Goal: Communication & Community: Connect with others

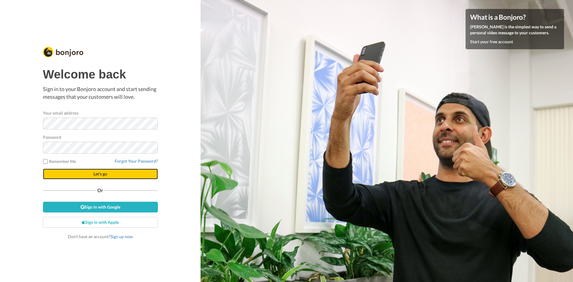
click at [100, 175] on span "Let's go" at bounding box center [100, 173] width 14 height 5
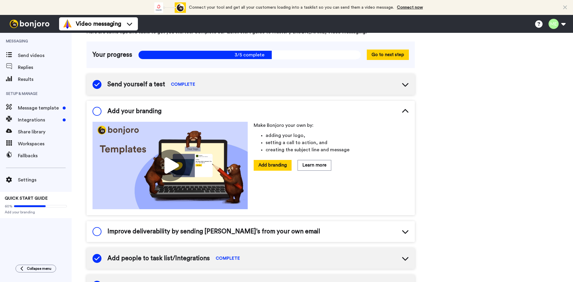
scroll to position [32, 0]
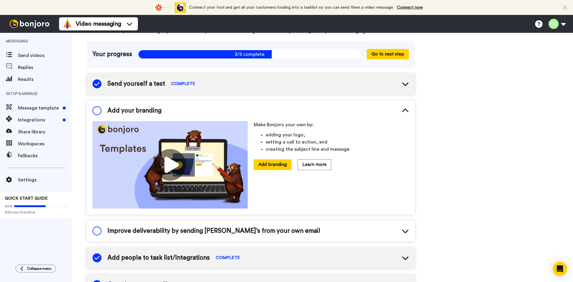
click at [402, 84] on icon at bounding box center [405, 83] width 7 height 7
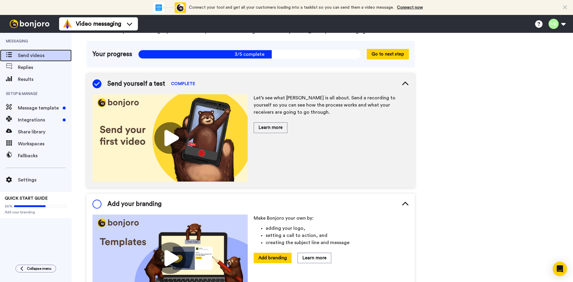
click at [35, 54] on span "Send videos" at bounding box center [45, 55] width 54 height 7
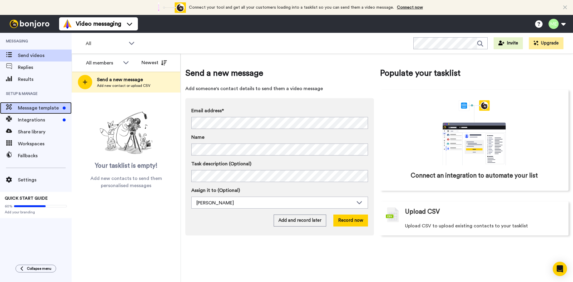
click at [45, 105] on span "Message template" at bounding box center [39, 107] width 42 height 7
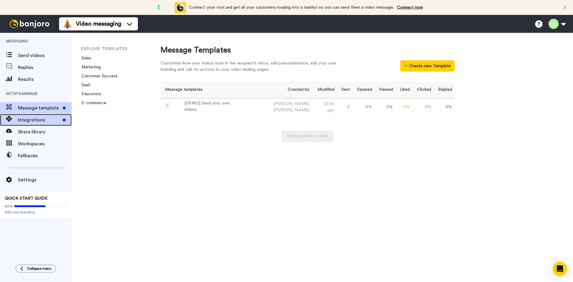
click at [43, 116] on div "Integrations" at bounding box center [36, 120] width 72 height 12
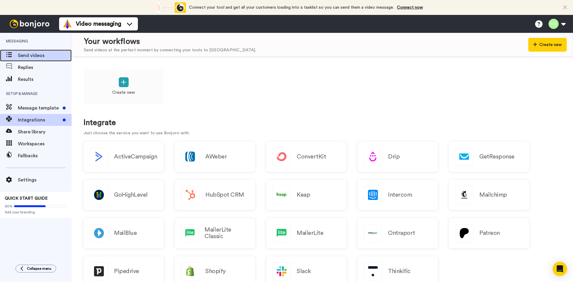
click at [27, 57] on span "Send videos" at bounding box center [45, 55] width 54 height 7
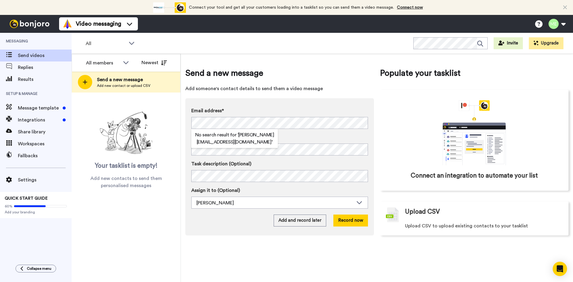
click at [320, 139] on label "Name" at bounding box center [279, 137] width 177 height 7
click at [348, 220] on button "Record now" at bounding box center [350, 221] width 35 height 12
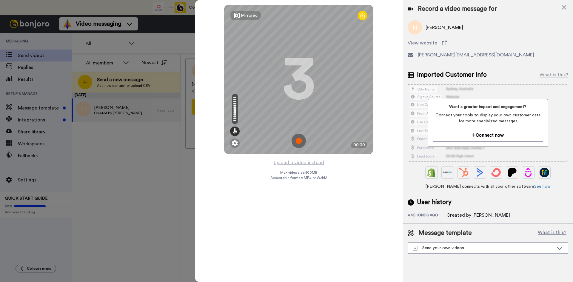
click at [296, 141] on img at bounding box center [298, 141] width 14 height 14
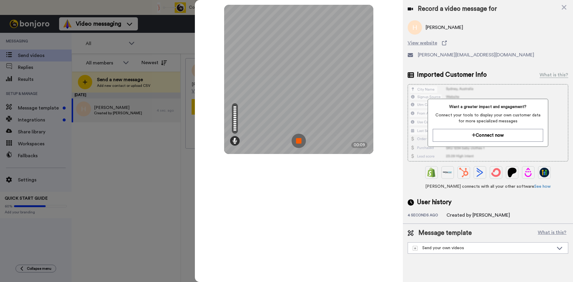
click at [301, 140] on img at bounding box center [298, 141] width 14 height 14
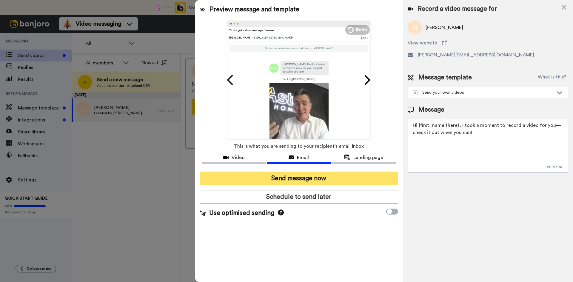
click at [312, 177] on button "Send message now" at bounding box center [299, 179] width 198 height 14
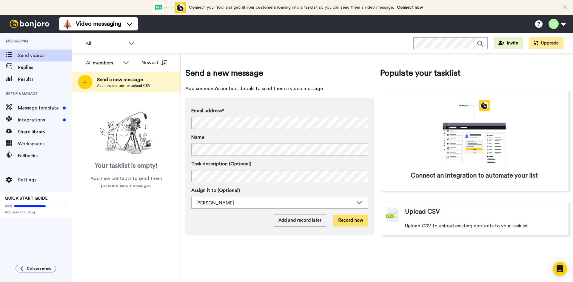
click at [354, 220] on button "Record now" at bounding box center [350, 221] width 35 height 12
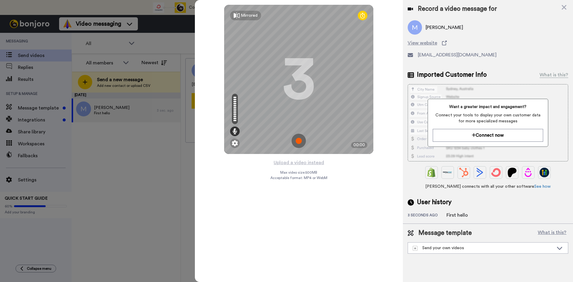
click at [300, 138] on img at bounding box center [298, 141] width 14 height 14
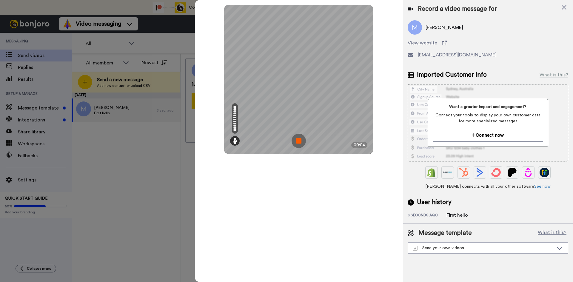
click at [300, 140] on img at bounding box center [298, 141] width 14 height 14
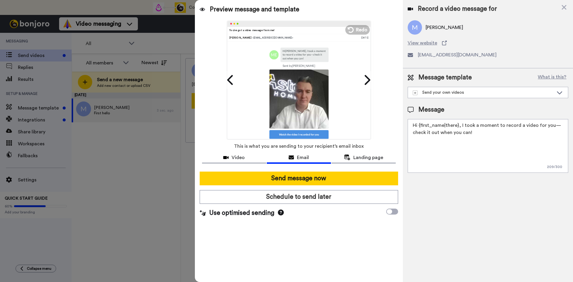
scroll to position [54, 0]
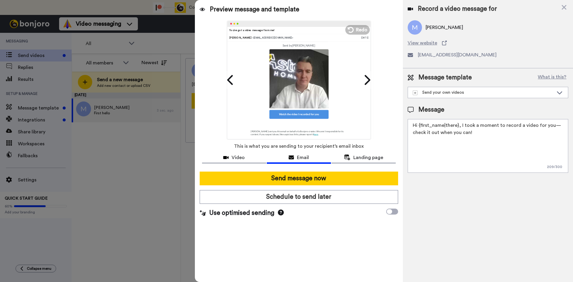
click at [280, 213] on icon at bounding box center [281, 212] width 6 height 6
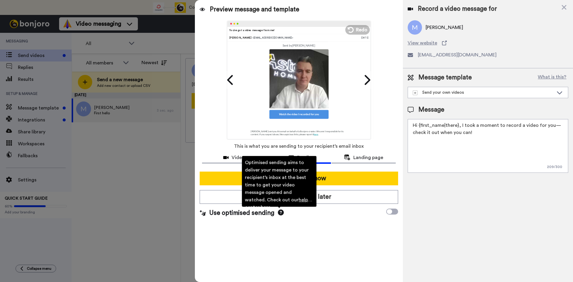
click at [317, 257] on div "Preview message and template Play/Pause You’ve got a video message from me! Mat…" at bounding box center [299, 141] width 208 height 282
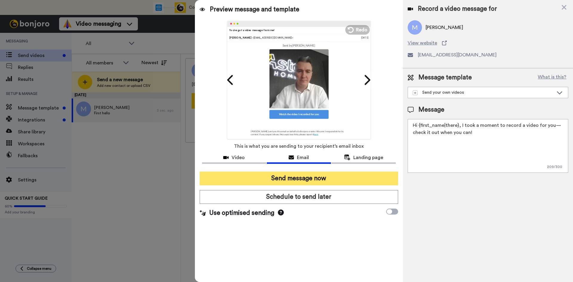
click at [295, 178] on button "Send message now" at bounding box center [299, 179] width 198 height 14
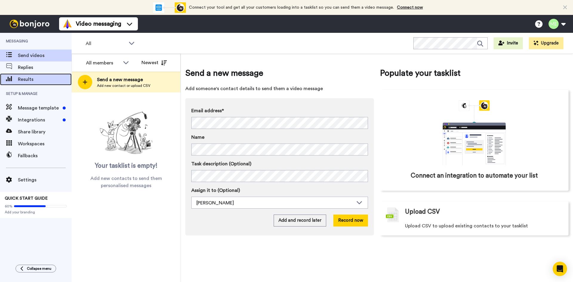
click at [11, 80] on icon at bounding box center [9, 78] width 6 height 5
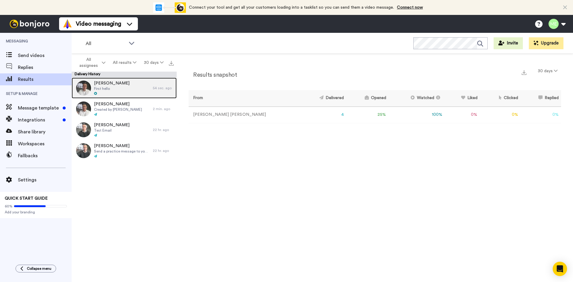
click at [110, 87] on div "[PERSON_NAME] First hello" at bounding box center [112, 88] width 81 height 21
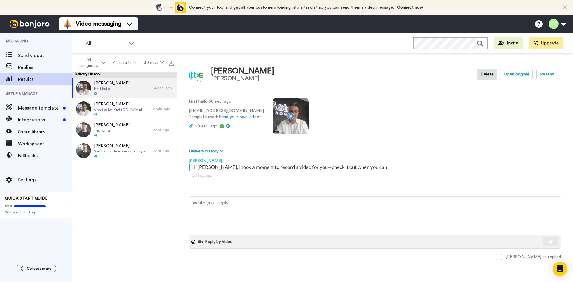
click at [96, 183] on div "[PERSON_NAME] First hello 54 sec. ago [PERSON_NAME] Created by [PERSON_NAME] 2 …" at bounding box center [124, 182] width 105 height 208
click at [33, 106] on span "Message template" at bounding box center [39, 107] width 42 height 7
type textarea "x"
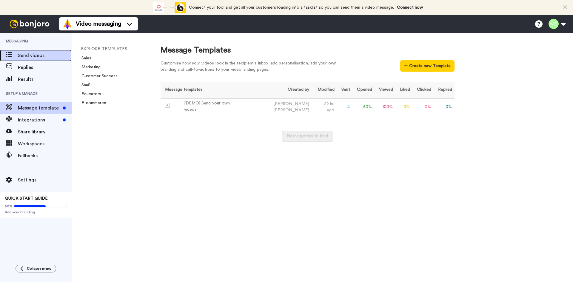
click at [25, 54] on span "Send videos" at bounding box center [45, 55] width 54 height 7
